Goal: Find contact information: Find contact information

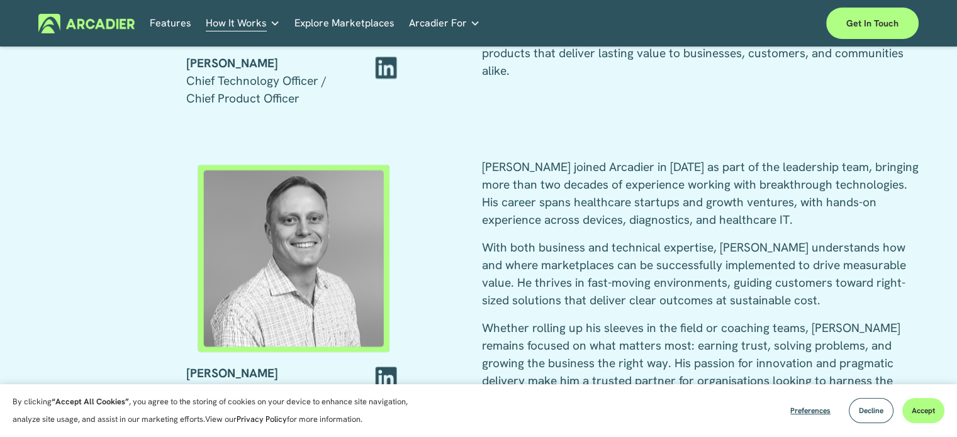
scroll to position [1951, 0]
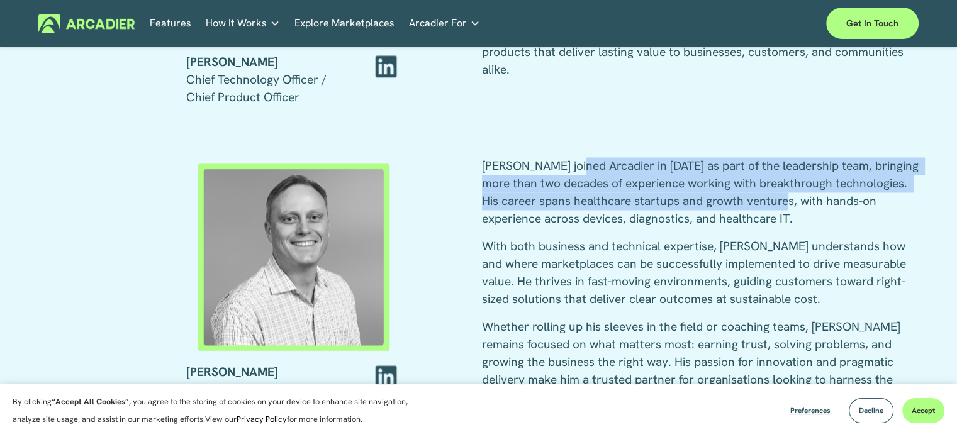
drag, startPoint x: 649, startPoint y: 184, endPoint x: 783, endPoint y: 206, distance: 135.1
click at [783, 206] on p "[PERSON_NAME] joined Arcadier in [DATE] as part of the leadership team, bringin…" at bounding box center [700, 192] width 437 height 70
click at [782, 208] on p "[PERSON_NAME] joined Arcadier in [DATE] as part of the leadership team, bringin…" at bounding box center [700, 192] width 437 height 70
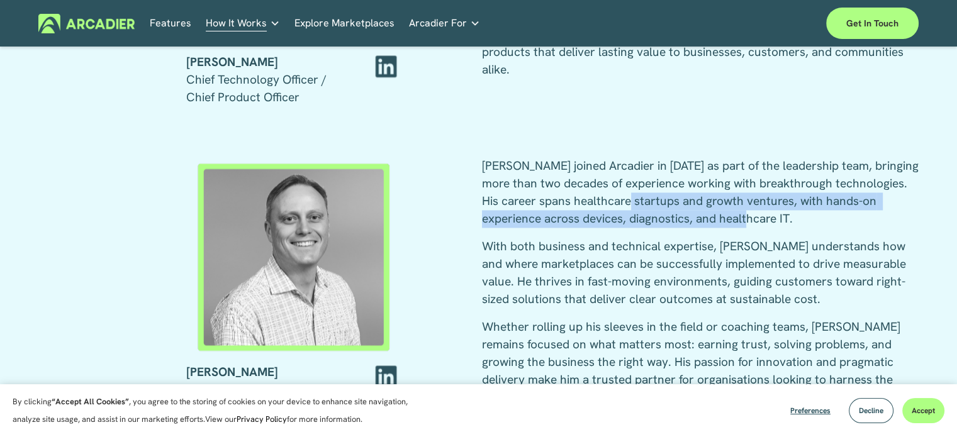
drag, startPoint x: 626, startPoint y: 199, endPoint x: 758, endPoint y: 225, distance: 134.6
click at [758, 225] on p "[PERSON_NAME] joined Arcadier in [DATE] as part of the leadership team, bringin…" at bounding box center [700, 192] width 437 height 70
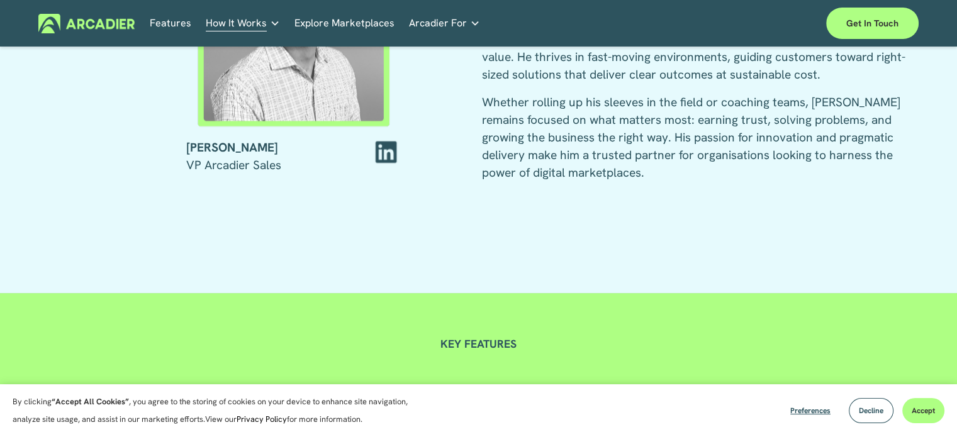
scroll to position [2140, 0]
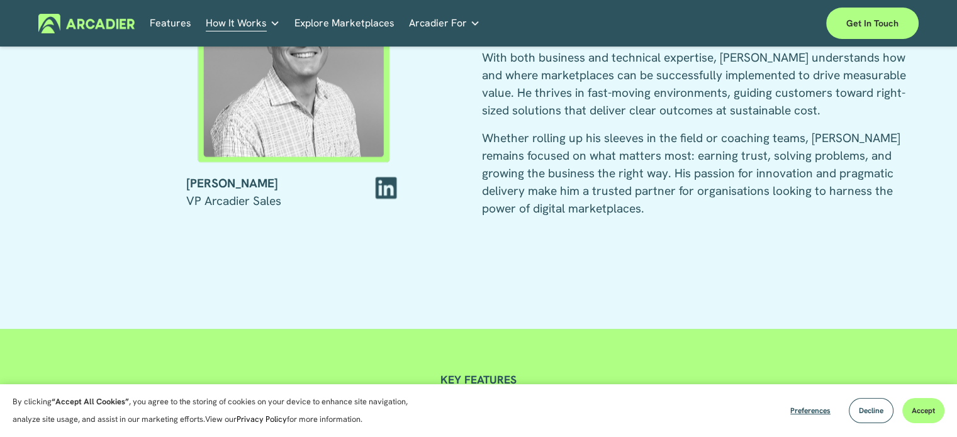
click at [736, 239] on div "Brian joined Arcadier in 2021 as part of the leadership team, bringing more tha…" at bounding box center [700, 120] width 437 height 303
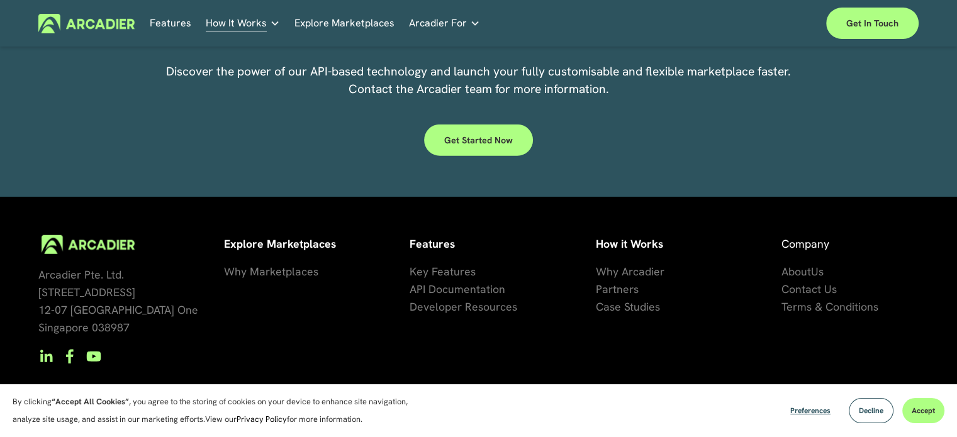
scroll to position [3322, 0]
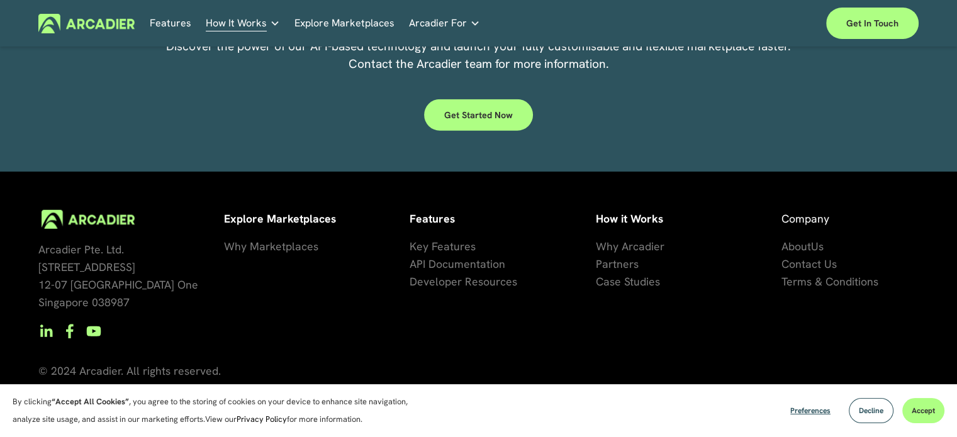
click at [788, 247] on span "About" at bounding box center [797, 246] width 30 height 14
click at [789, 266] on span "Contact Us" at bounding box center [809, 264] width 55 height 14
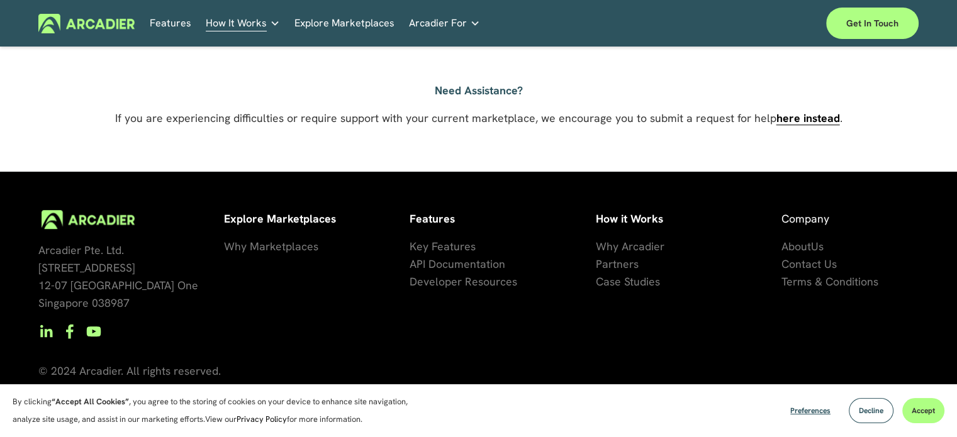
scroll to position [989, 0]
